Goal: Transaction & Acquisition: Purchase product/service

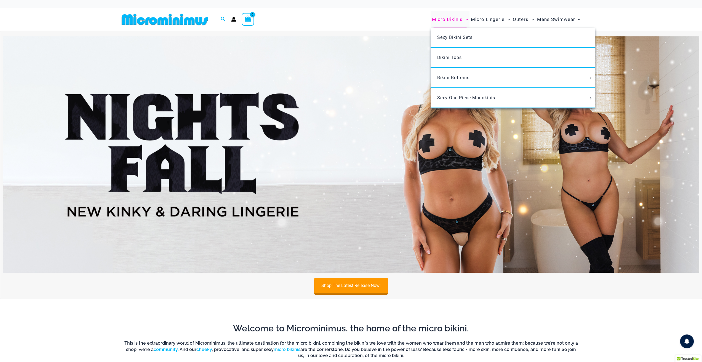
click at [456, 20] on span "Micro Bikinis" at bounding box center [447, 19] width 31 height 14
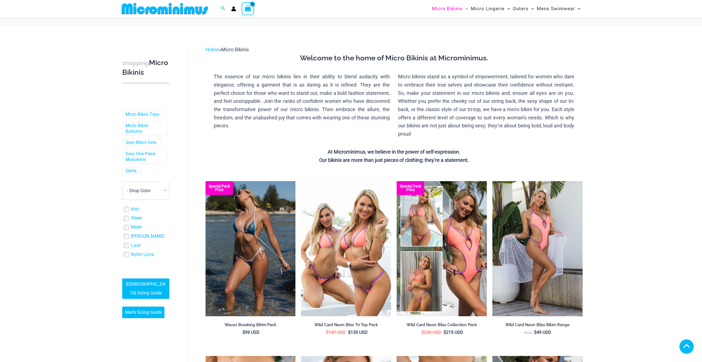
scroll to position [522, 0]
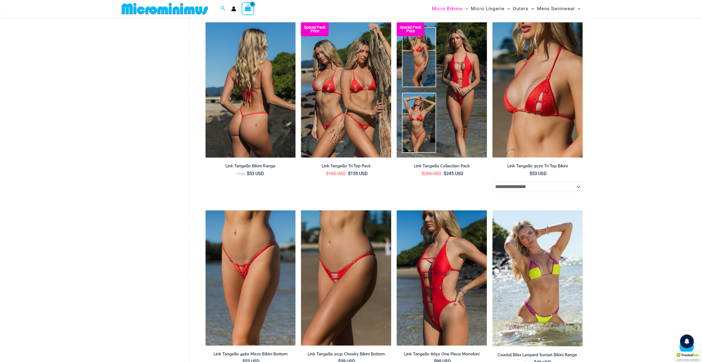
click at [249, 113] on img at bounding box center [251, 89] width 90 height 135
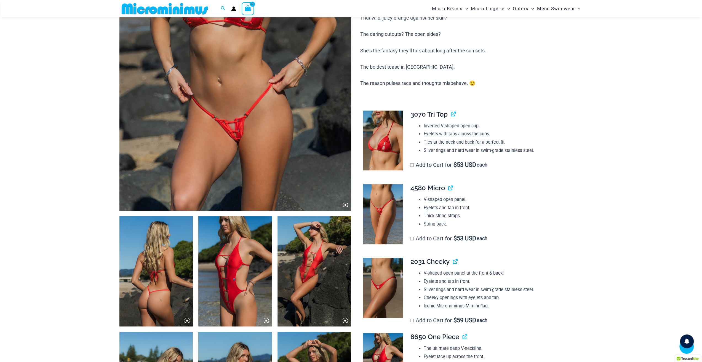
scroll to position [218, 0]
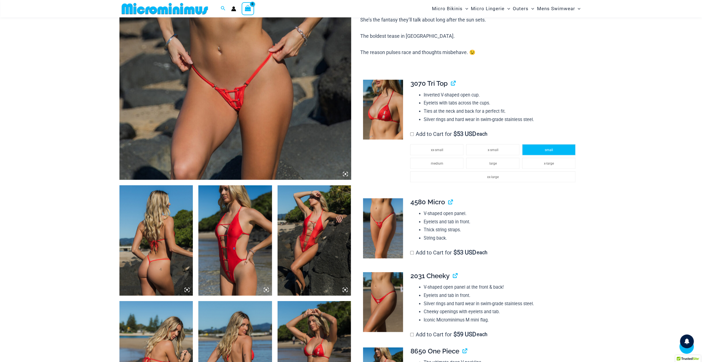
click at [549, 149] on span "small" at bounding box center [549, 150] width 8 height 4
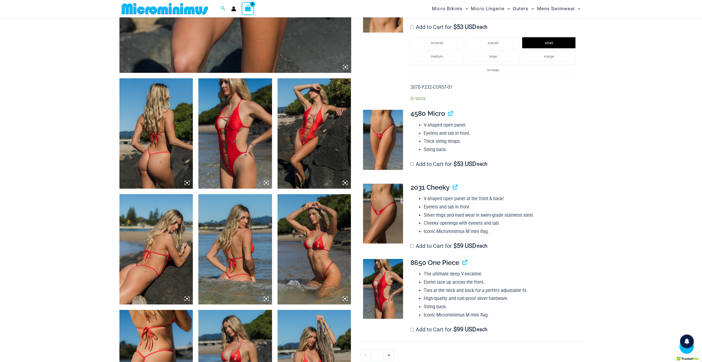
scroll to position [328, 0]
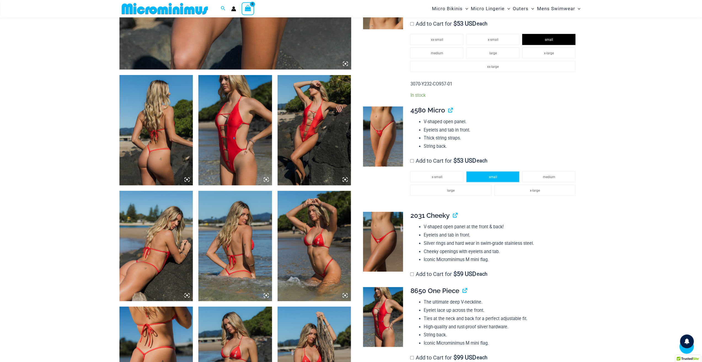
click at [492, 177] on span "small" at bounding box center [493, 177] width 8 height 4
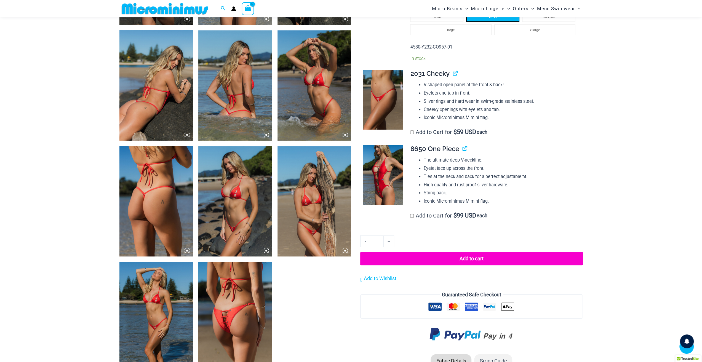
scroll to position [494, 0]
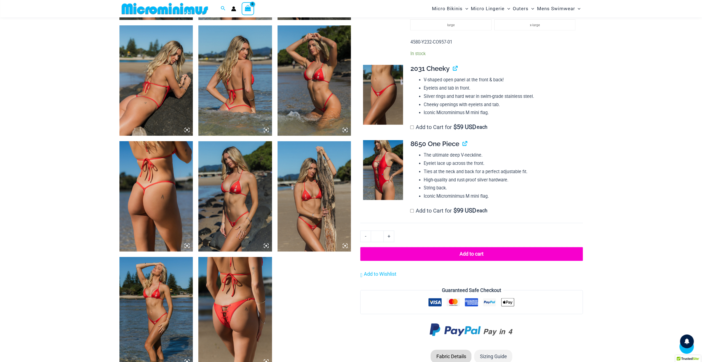
click at [475, 255] on button "Add to cart" at bounding box center [471, 254] width 222 height 14
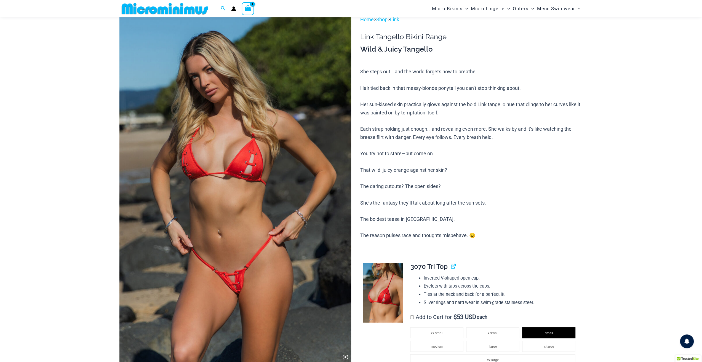
scroll to position [23, 0]
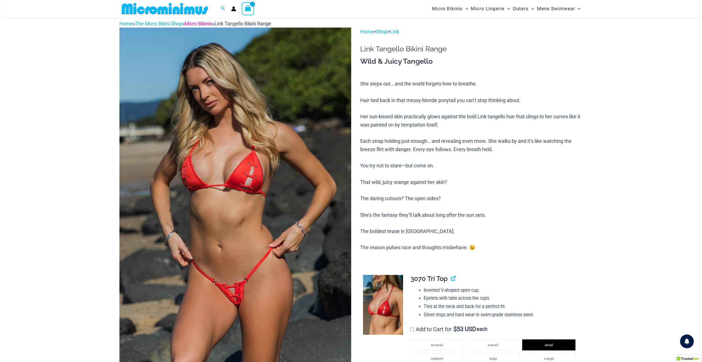
click at [199, 25] on link "Micro Bikinis" at bounding box center [199, 24] width 28 height 6
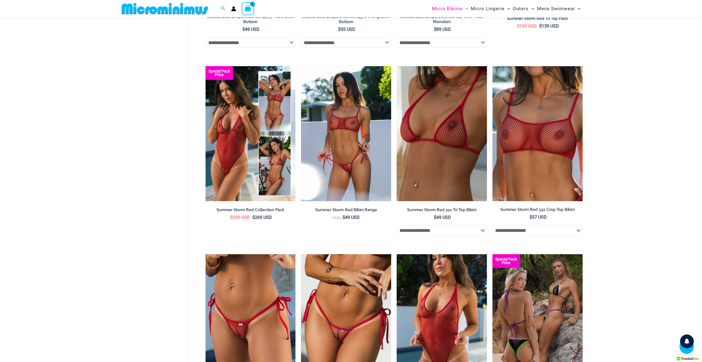
scroll to position [1238, 0]
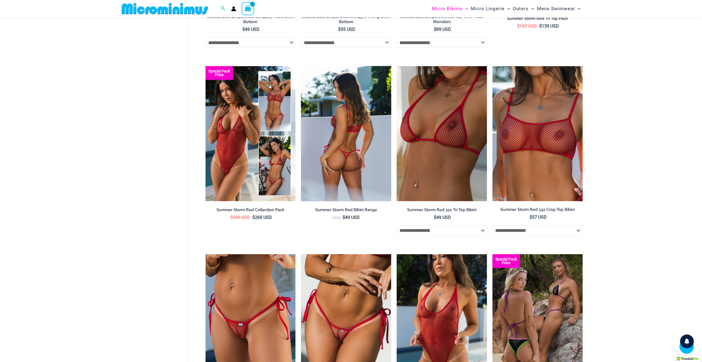
click at [339, 146] on img at bounding box center [346, 133] width 90 height 135
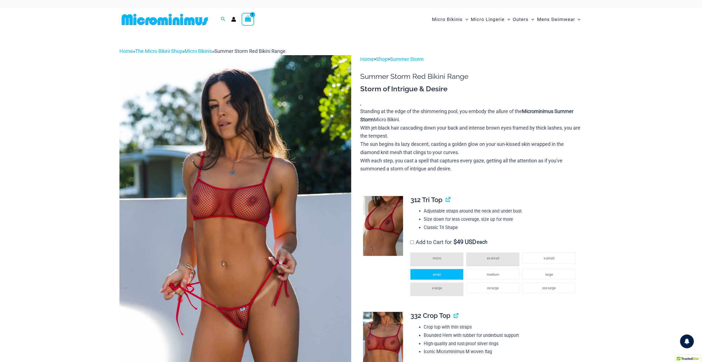
click at [433, 274] on span "small" at bounding box center [437, 275] width 8 height 4
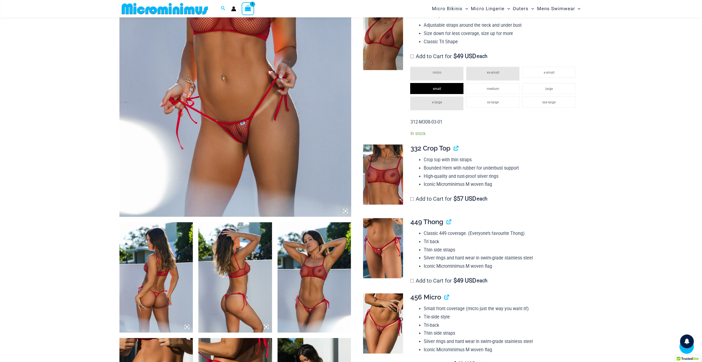
scroll to position [216, 0]
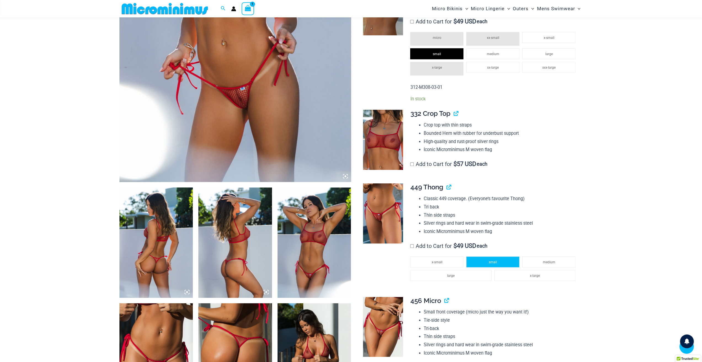
click at [486, 262] on li "small" at bounding box center [492, 262] width 53 height 11
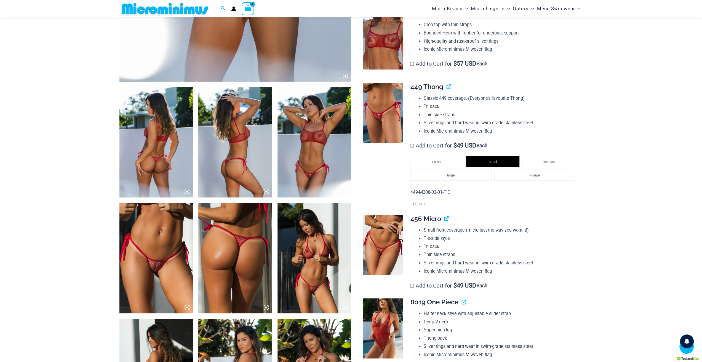
scroll to position [326, 0]
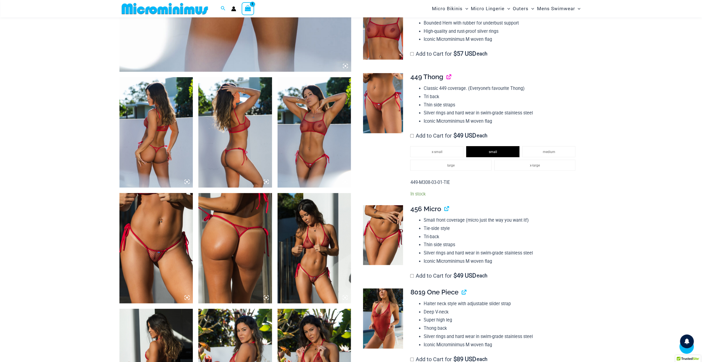
click at [447, 78] on link "View product" at bounding box center [447, 77] width 0 height 8
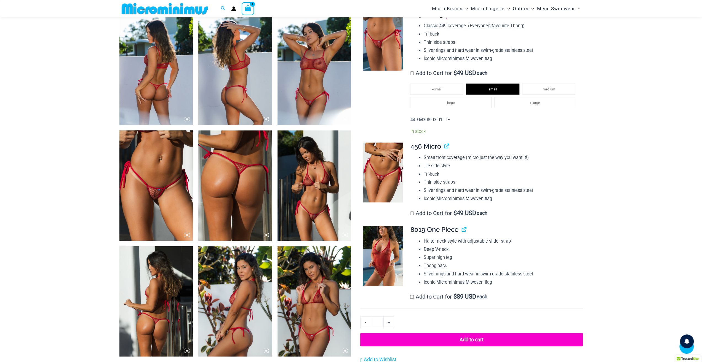
scroll to position [492, 0]
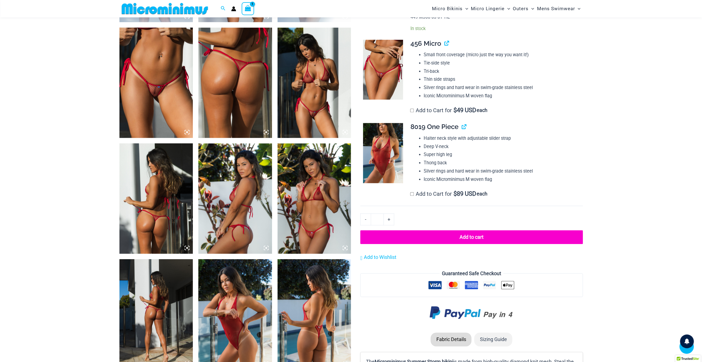
click at [475, 238] on button "Add to cart" at bounding box center [471, 237] width 222 height 14
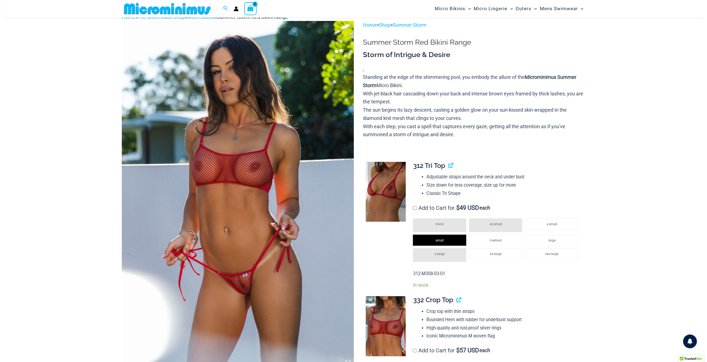
scroll to position [23, 0]
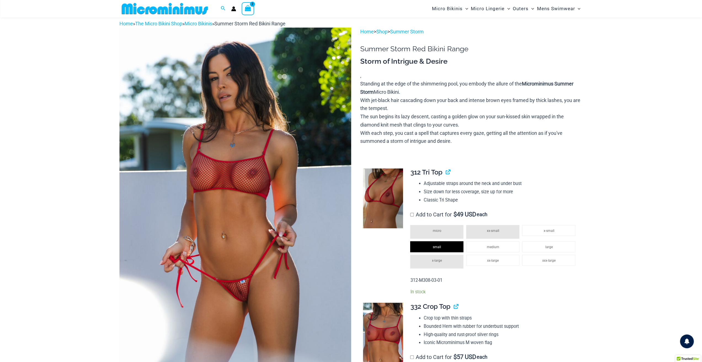
click at [245, 6] on icon "View Shopping Cart, 2 items" at bounding box center [248, 8] width 6 height 6
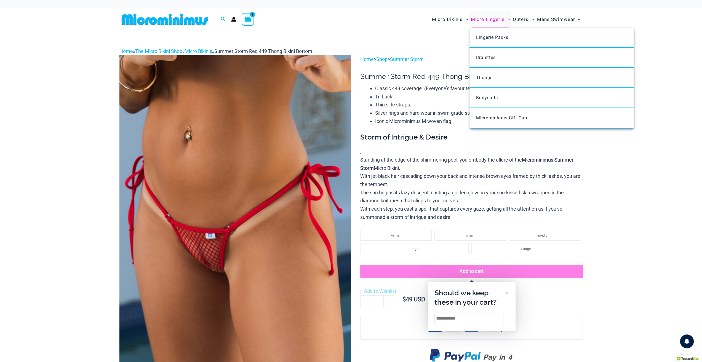
click at [496, 19] on span "Micro Lingerie" at bounding box center [488, 19] width 34 height 14
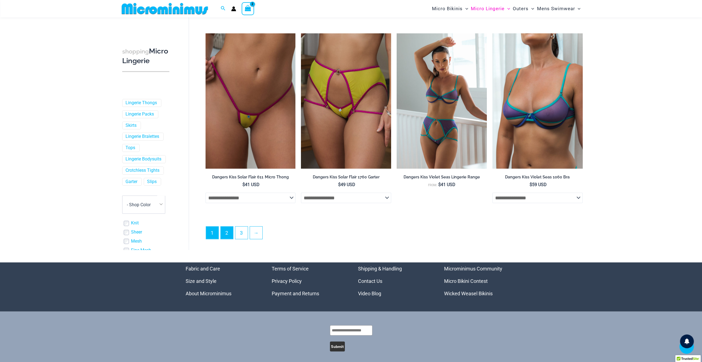
scroll to position [1404, 0]
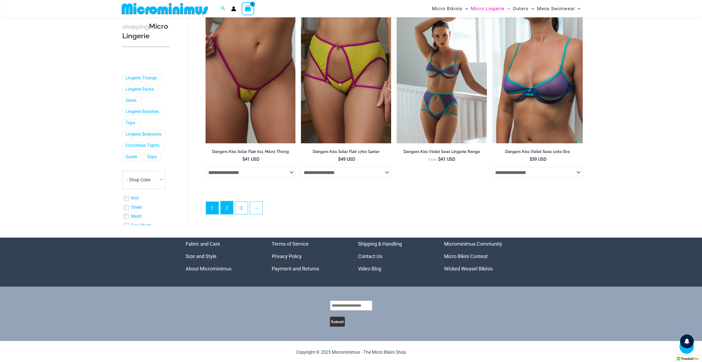
click at [229, 206] on link "2" at bounding box center [227, 207] width 12 height 13
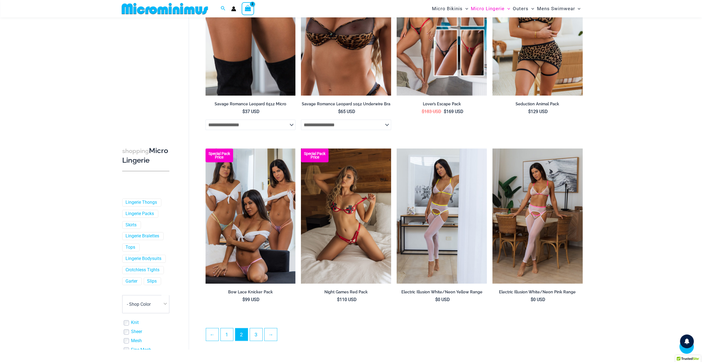
scroll to position [1320, 0]
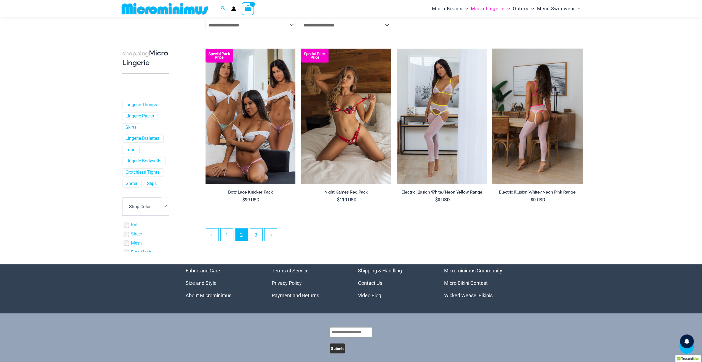
click at [536, 123] on img at bounding box center [538, 116] width 90 height 135
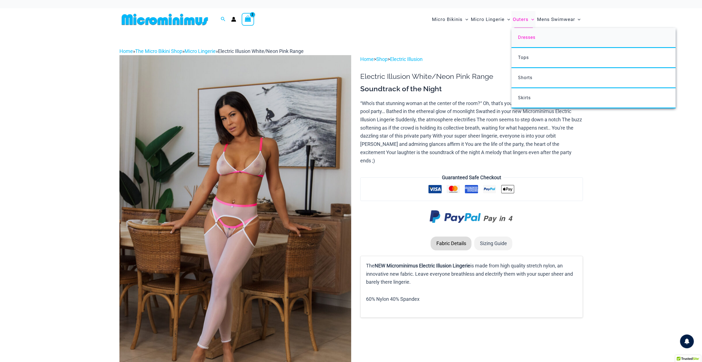
click at [531, 38] on span "Dresses" at bounding box center [526, 37] width 17 height 5
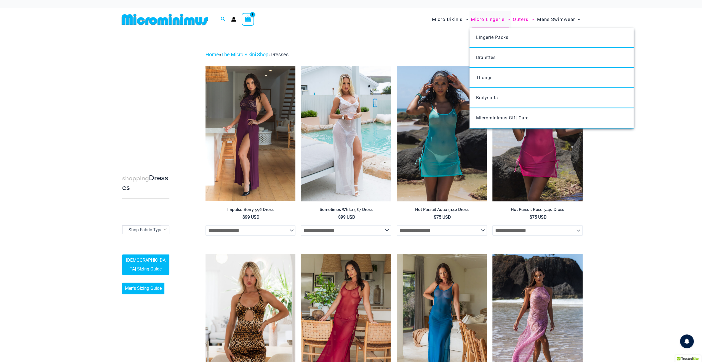
click at [495, 17] on span "Micro Lingerie" at bounding box center [488, 19] width 34 height 14
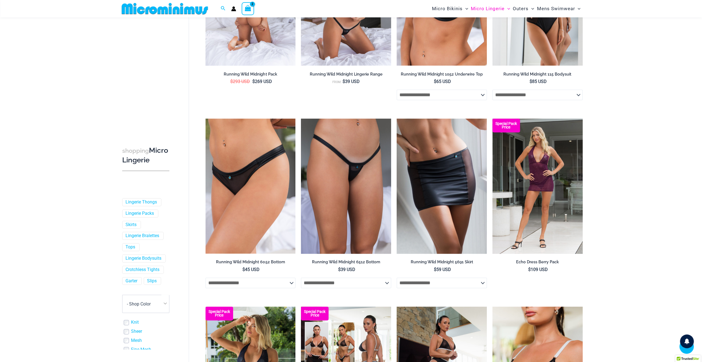
scroll to position [354, 0]
